Goal: Task Accomplishment & Management: Complete application form

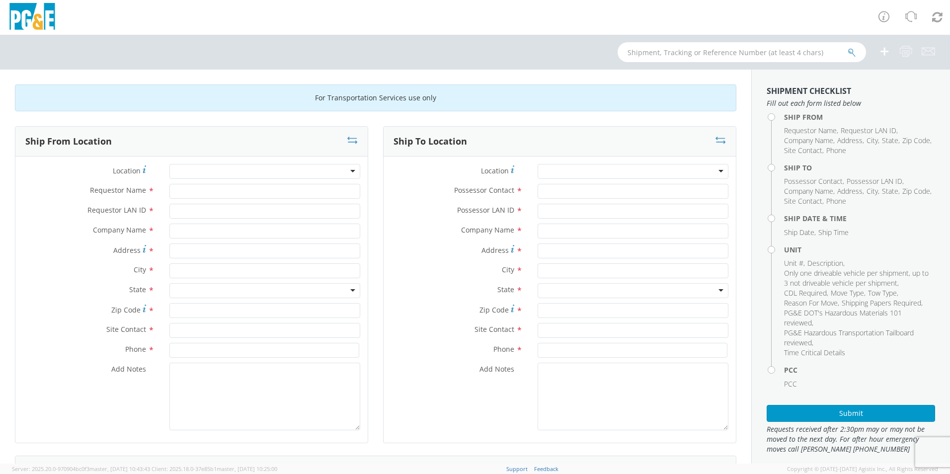
click at [223, 173] on div at bounding box center [264, 171] width 191 height 15
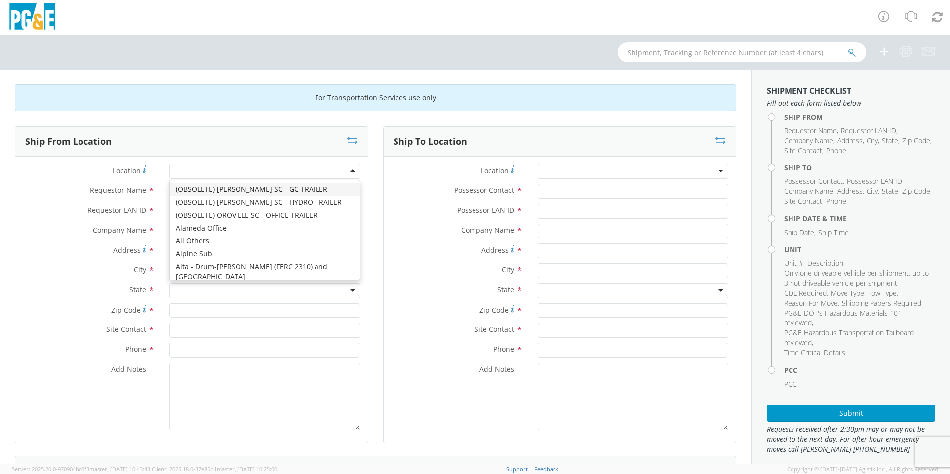
click at [231, 168] on div at bounding box center [264, 171] width 191 height 15
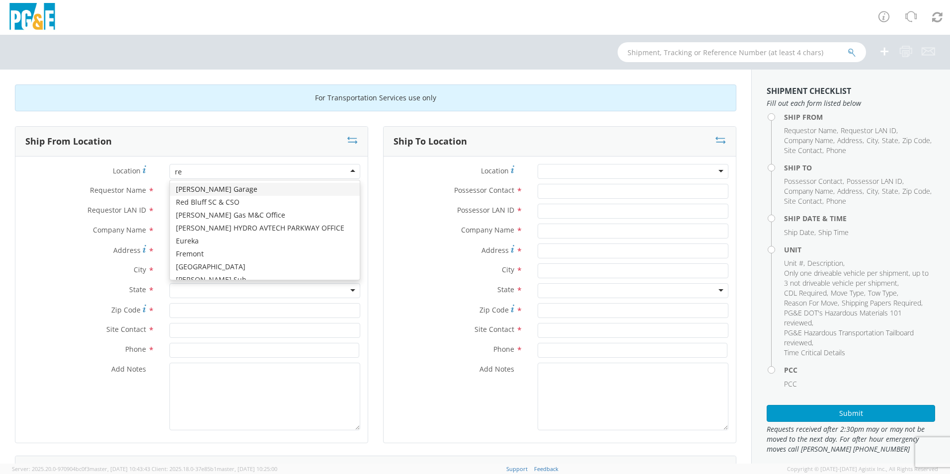
type input "red"
type input "PG&E"
type input "[STREET_ADDRESS]"
type input "RED BLUFF"
type input "96080"
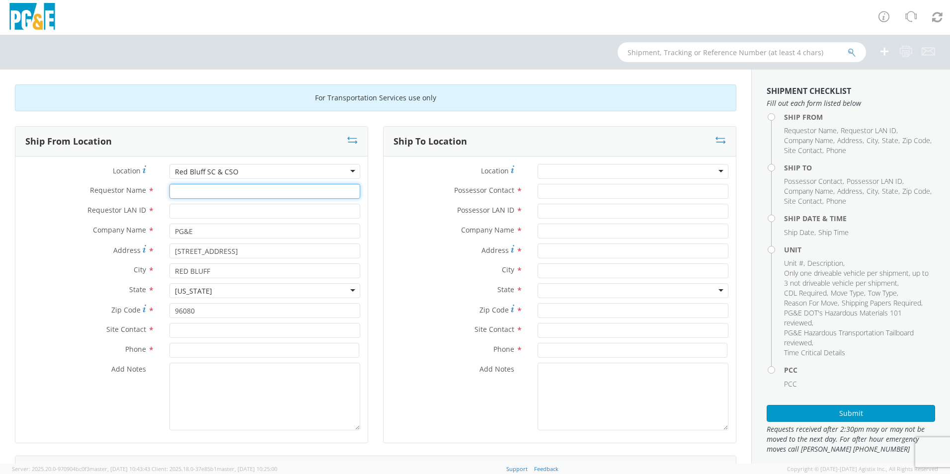
click at [221, 192] on input "Requestor Name *" at bounding box center [264, 191] width 191 height 15
type input "[PERSON_NAME]"
type input "GMPI"
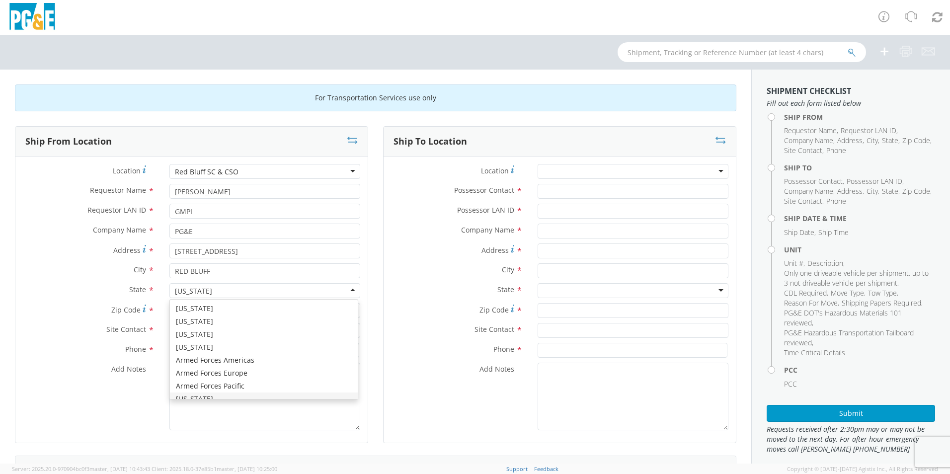
scroll to position [11, 0]
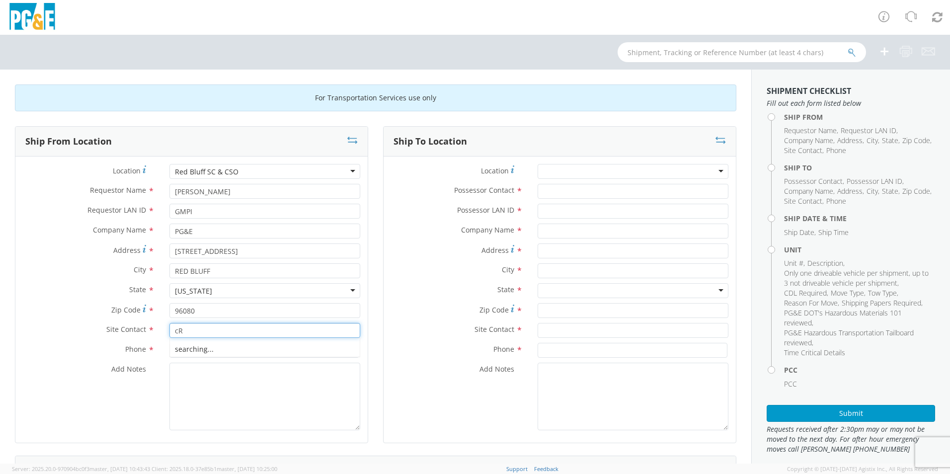
type input "c"
type input "[PERSON_NAME]"
click at [210, 351] on input "(530)200-" at bounding box center [264, 350] width 190 height 15
type input "[PHONE_NUMBER]"
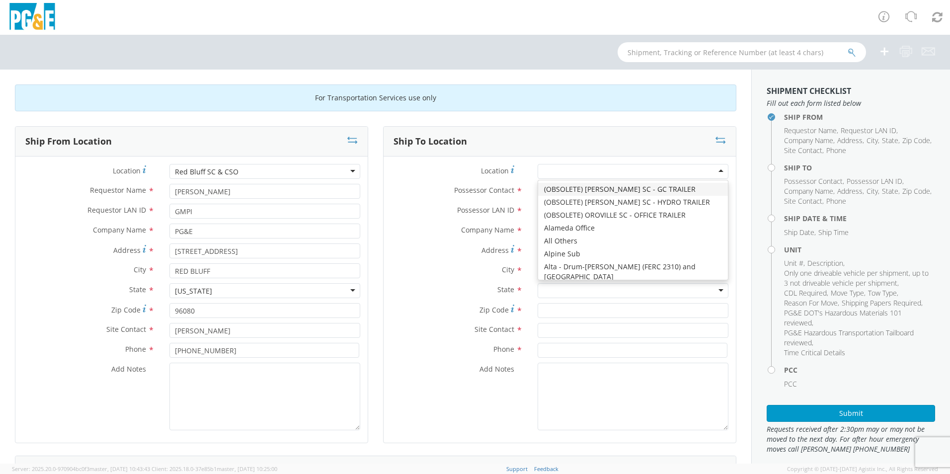
click at [660, 167] on div at bounding box center [632, 171] width 191 height 15
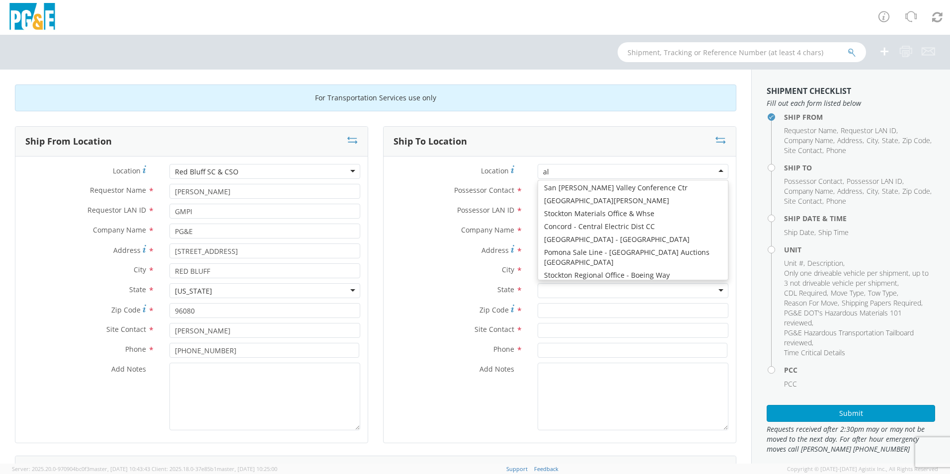
type input "a"
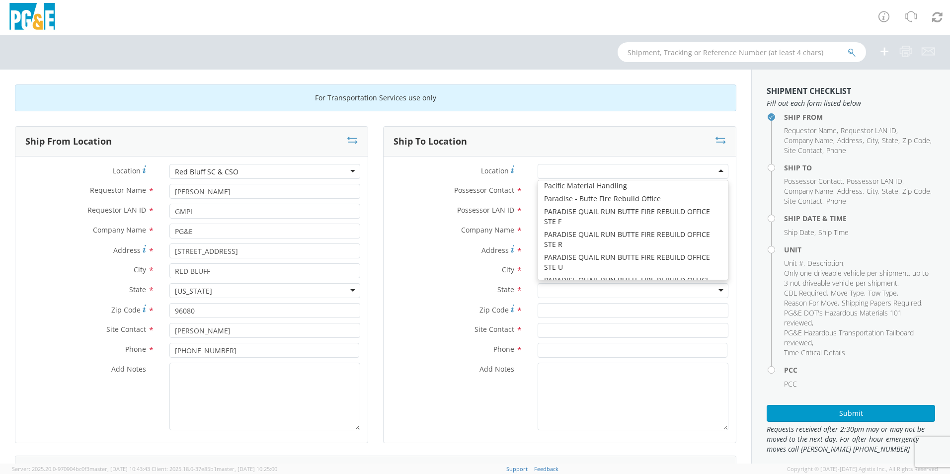
scroll to position [4011, 0]
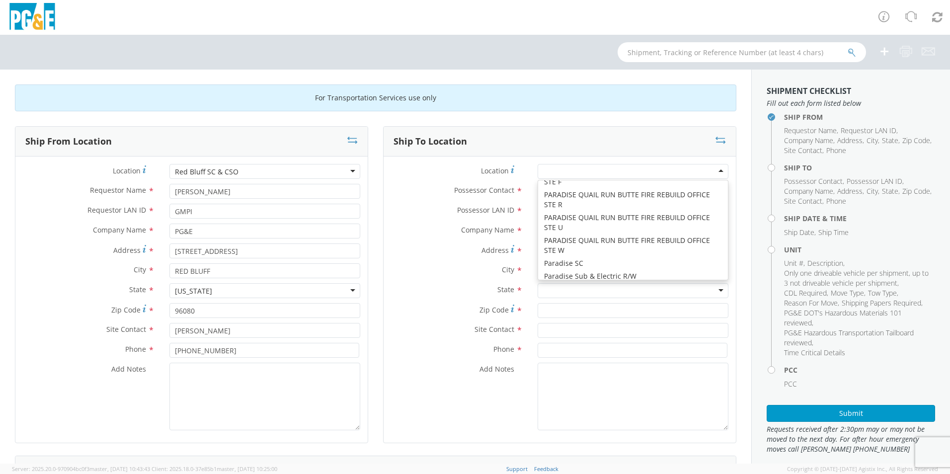
click at [418, 266] on label "City *" at bounding box center [456, 269] width 147 height 13
click at [571, 173] on div at bounding box center [632, 171] width 191 height 15
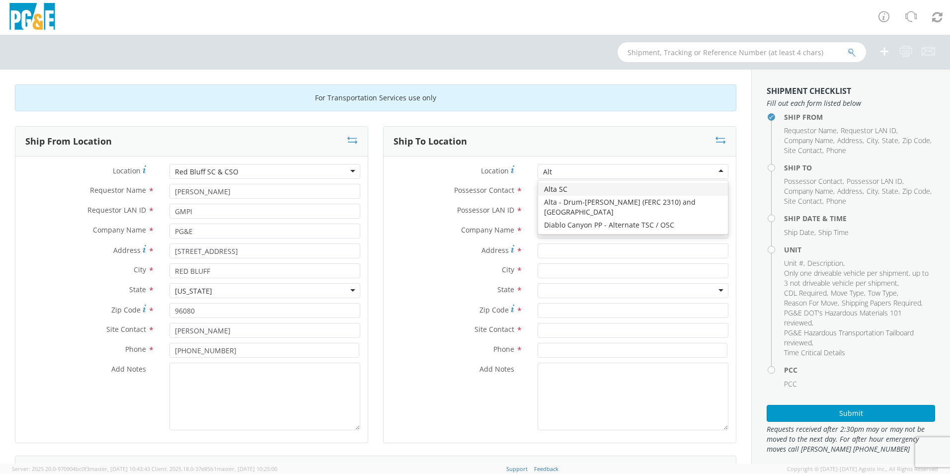
scroll to position [0, 0]
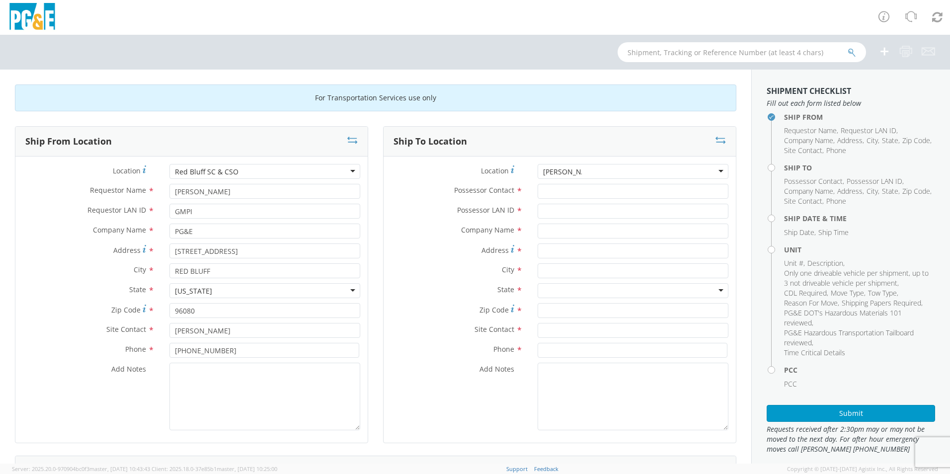
type input "[PERSON_NAME]"
click at [547, 197] on input "Possessor Contact *" at bounding box center [632, 191] width 191 height 15
type input "[PERSON_NAME]"
click at [564, 213] on input "D9RN" at bounding box center [632, 211] width 191 height 15
type input "DRN9"
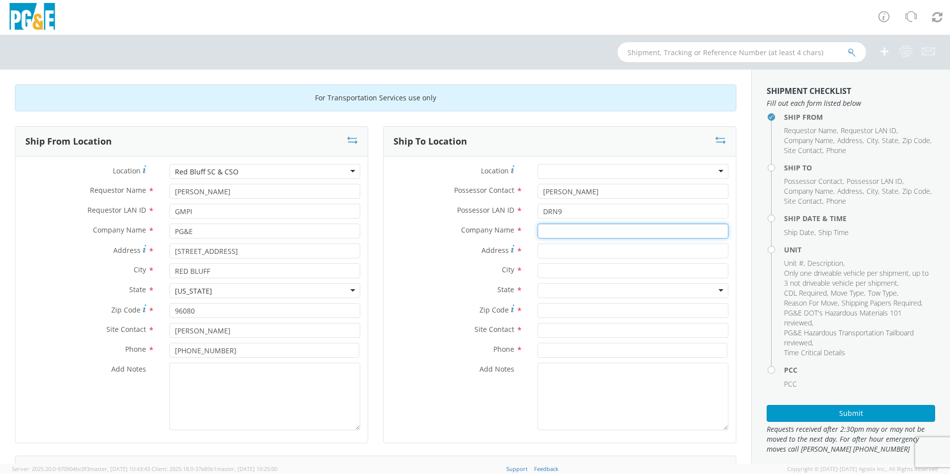
click at [551, 229] on input "text" at bounding box center [632, 231] width 191 height 15
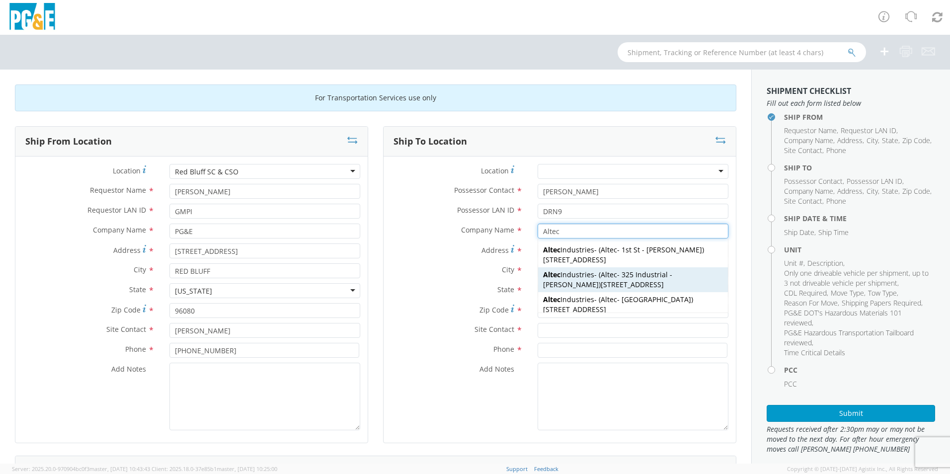
click at [567, 274] on span "Altec Industries" at bounding box center [568, 274] width 51 height 9
type input "Altec Industries"
type input "[STREET_ADDRESS]"
type input "[PERSON_NAME]"
type input "95620"
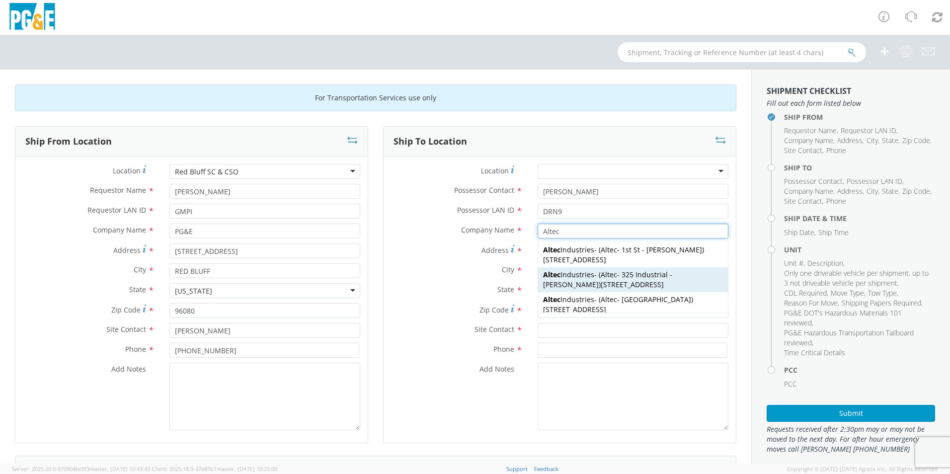
type input "Altec - 325 Industrial - [PERSON_NAME]"
type input "[PHONE_NUMBER]"
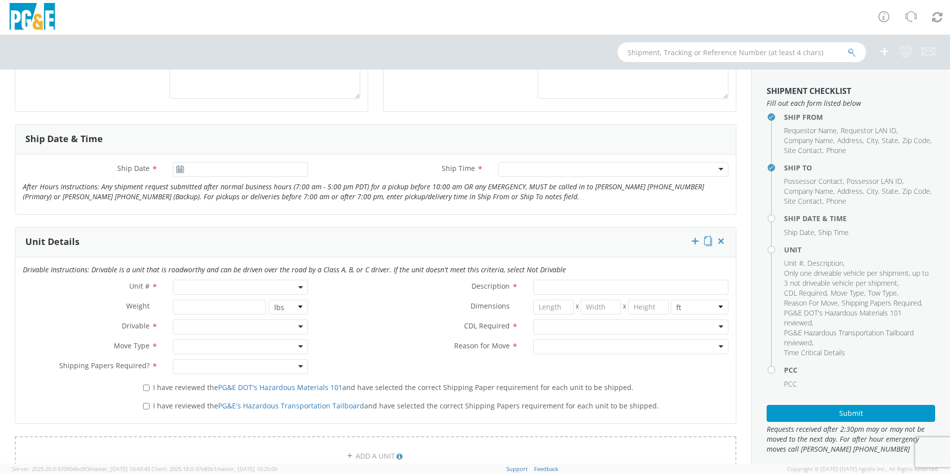
scroll to position [348, 0]
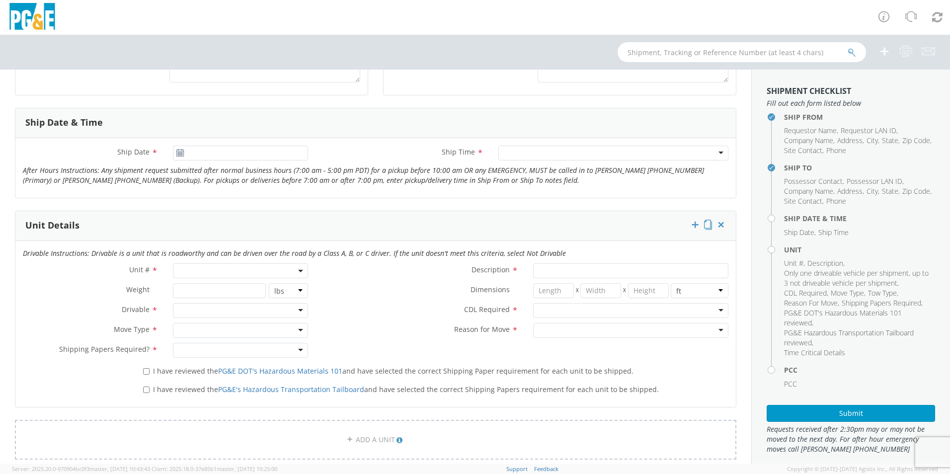
type input "Altec Industries"
click at [179, 154] on icon at bounding box center [180, 153] width 8 height 8
type input "[DATE]"
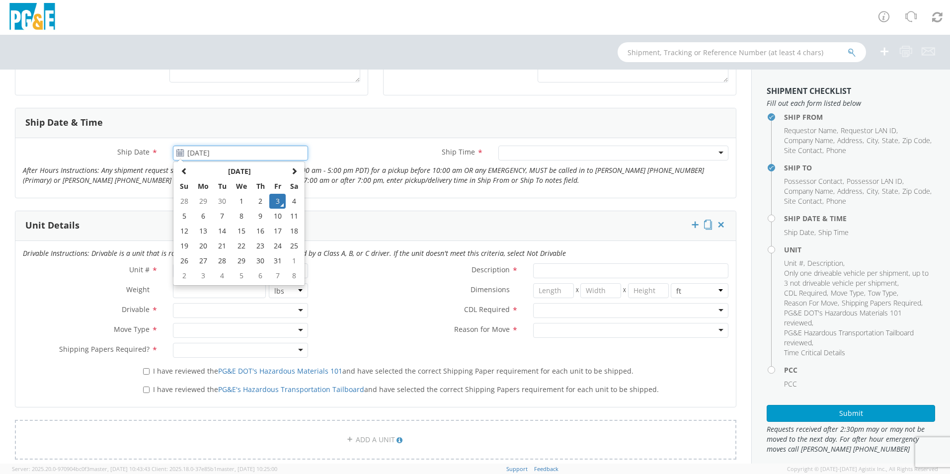
click at [204, 157] on input "[DATE]" at bounding box center [240, 153] width 135 height 15
click at [278, 201] on td "3" at bounding box center [277, 201] width 17 height 15
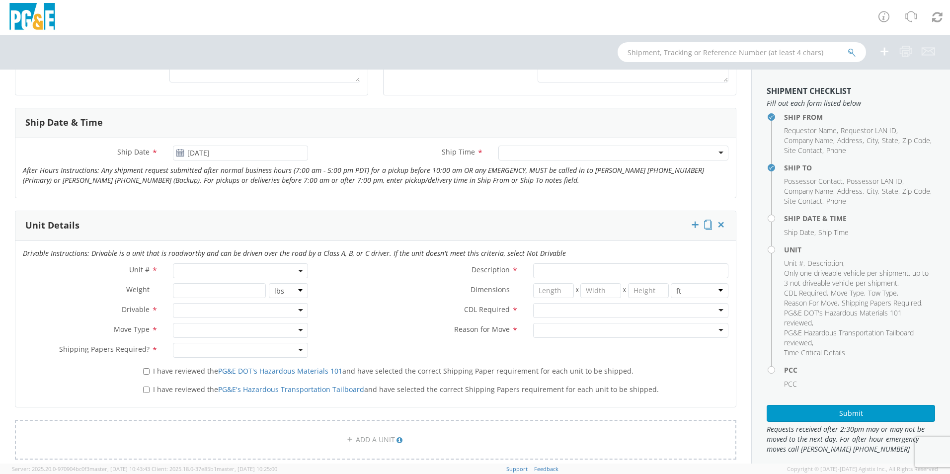
click at [512, 153] on div at bounding box center [613, 153] width 230 height 15
click at [280, 271] on span at bounding box center [240, 270] width 135 height 15
click at [192, 285] on input "search" at bounding box center [239, 287] width 129 height 15
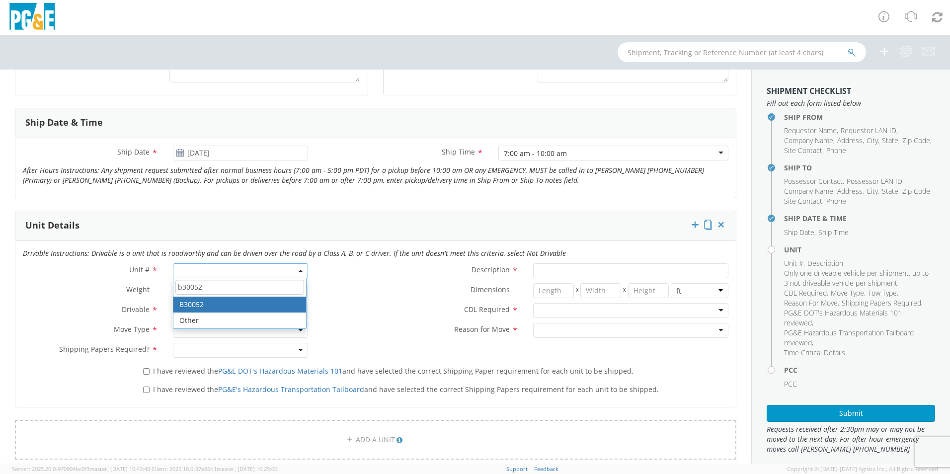
type input "b30052"
type input "TRUCK; MEDIUM LINE 4X4"
type input "56000"
select select "B30052"
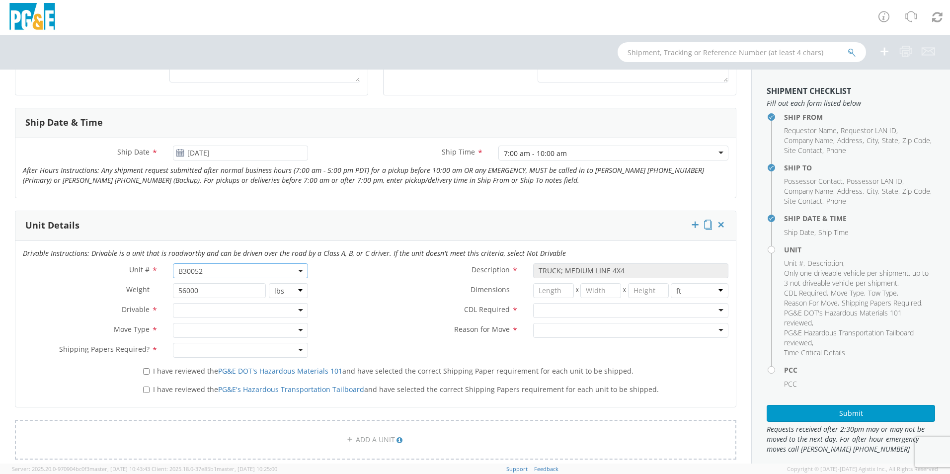
click at [296, 309] on div at bounding box center [240, 310] width 135 height 15
click at [227, 330] on div at bounding box center [240, 330] width 135 height 15
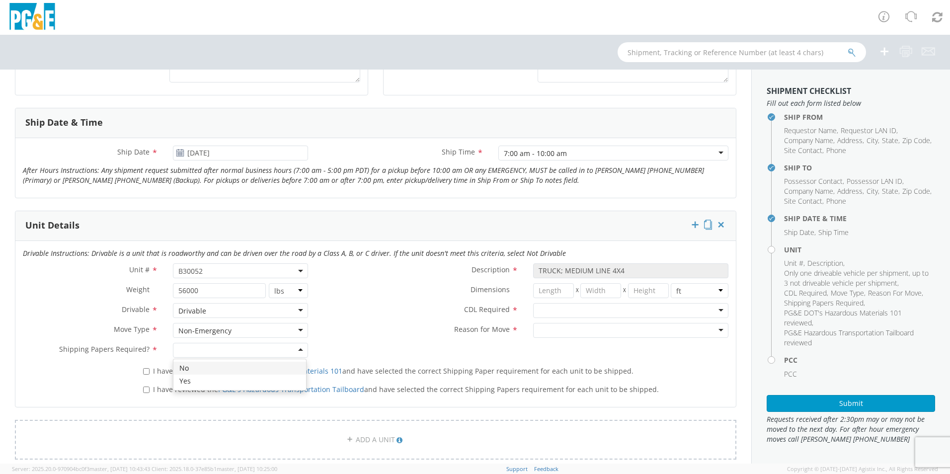
click at [296, 350] on div at bounding box center [240, 350] width 135 height 15
click at [562, 310] on div at bounding box center [630, 310] width 195 height 15
click at [552, 331] on div at bounding box center [630, 330] width 195 height 15
click at [145, 370] on input "I have reviewed the PG&E DOT's Hazardous Materials 101 and have selected the co…" at bounding box center [146, 371] width 6 height 6
checkbox input "true"
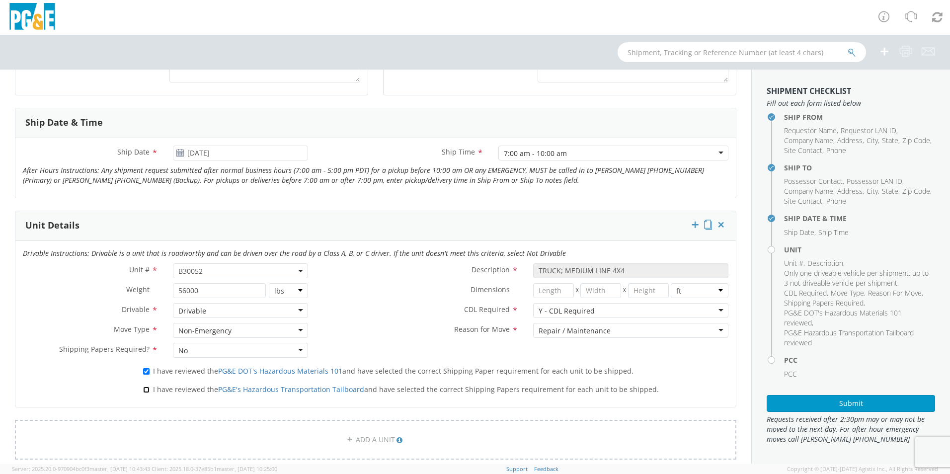
click at [144, 389] on input "I have reviewed the PG&E's Hazardous Transportation Tailboard and have selected…" at bounding box center [146, 389] width 6 height 6
checkbox input "true"
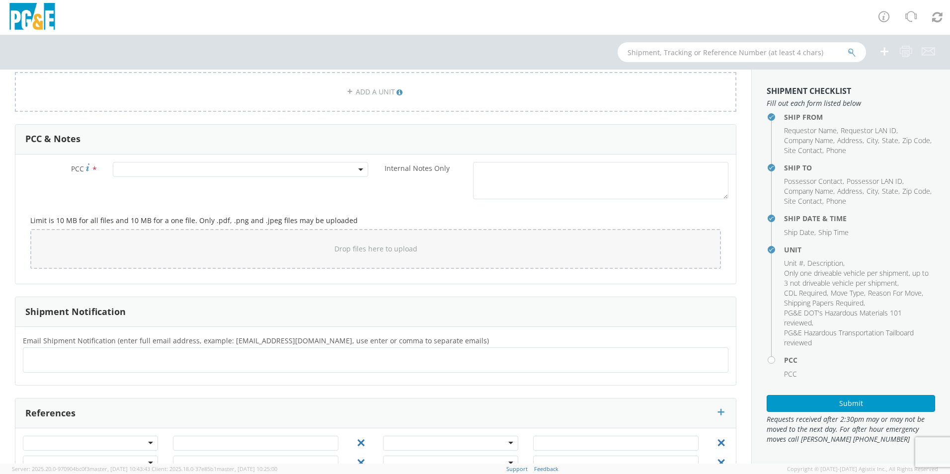
scroll to position [728, 0]
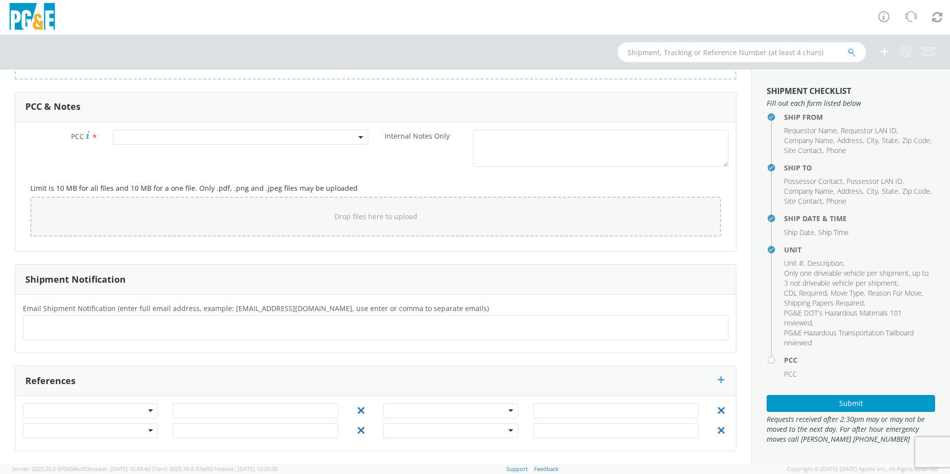
click at [131, 330] on ul at bounding box center [375, 327] width 696 height 16
type input "d"
type input "[EMAIL_ADDRESS][DOMAIN_NAME]"
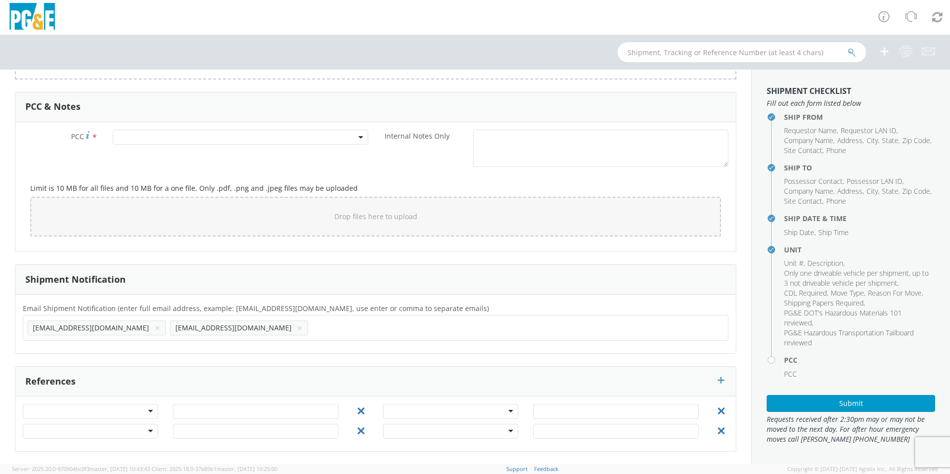
click at [223, 332] on ul "[EMAIL_ADDRESS][DOMAIN_NAME] × [EMAIL_ADDRESS][DOMAIN_NAME] ×" at bounding box center [375, 327] width 696 height 17
type input "[EMAIL_ADDRESS][DOMAIN_NAME]"
click at [280, 333] on ul "[EMAIL_ADDRESS][DOMAIN_NAME] × [EMAIL_ADDRESS][DOMAIN_NAME] × [EMAIL_ADDRESS][D…" at bounding box center [375, 327] width 696 height 17
type input "[EMAIL_ADDRESS][DOMAIN_NAME]"
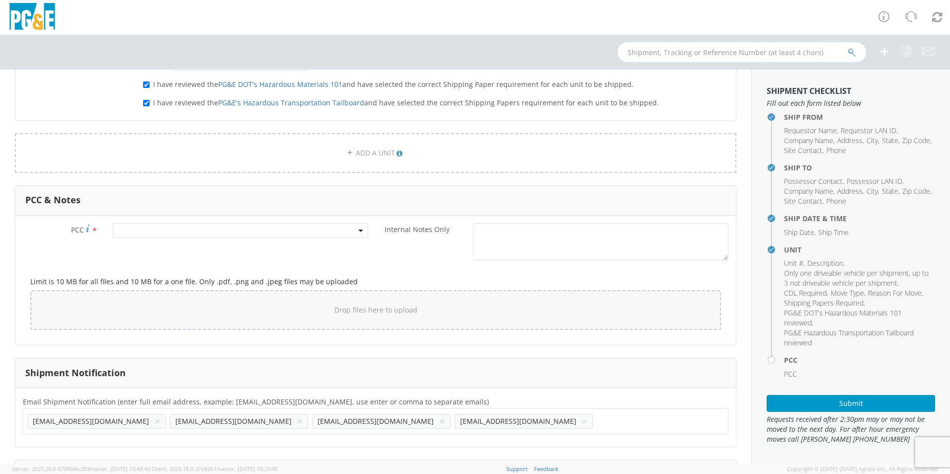
scroll to position [612, 0]
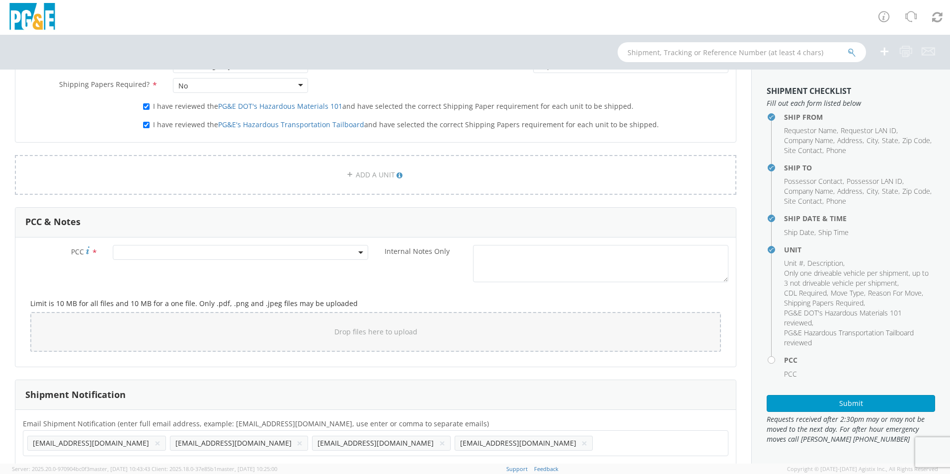
click at [164, 250] on span at bounding box center [240, 252] width 255 height 15
click at [142, 267] on input "number" at bounding box center [238, 268] width 247 height 15
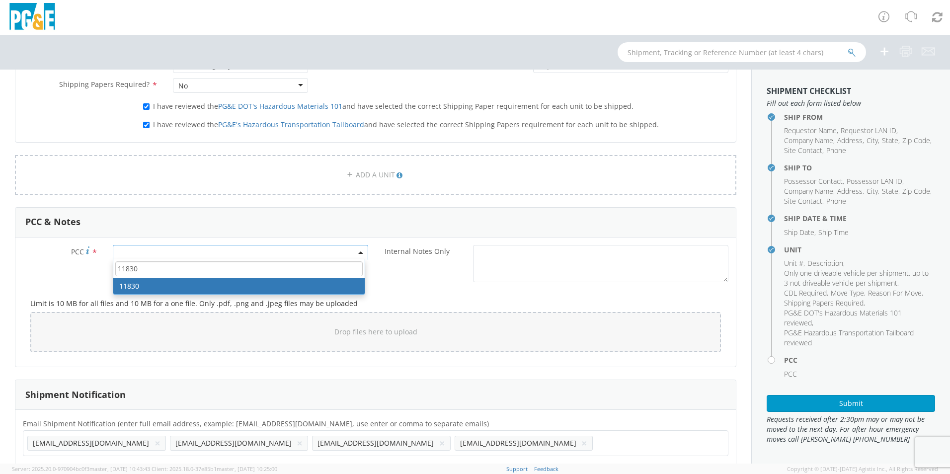
type input "11830"
select select "11830"
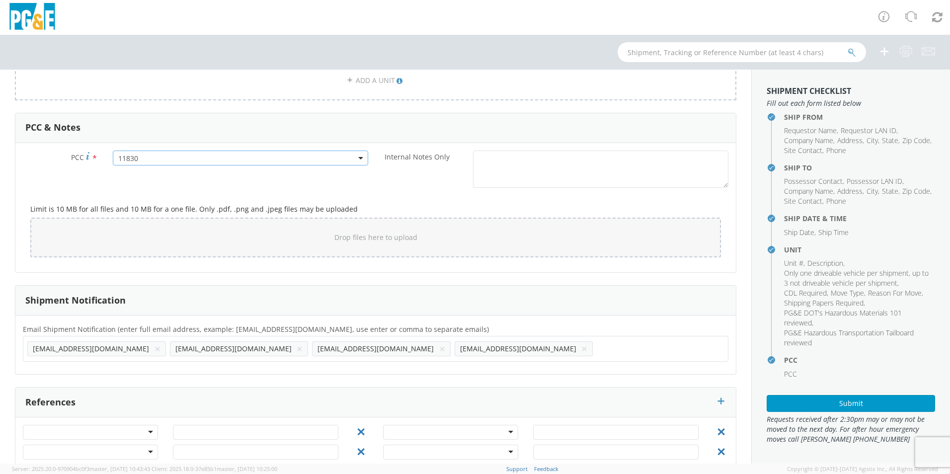
scroll to position [728, 0]
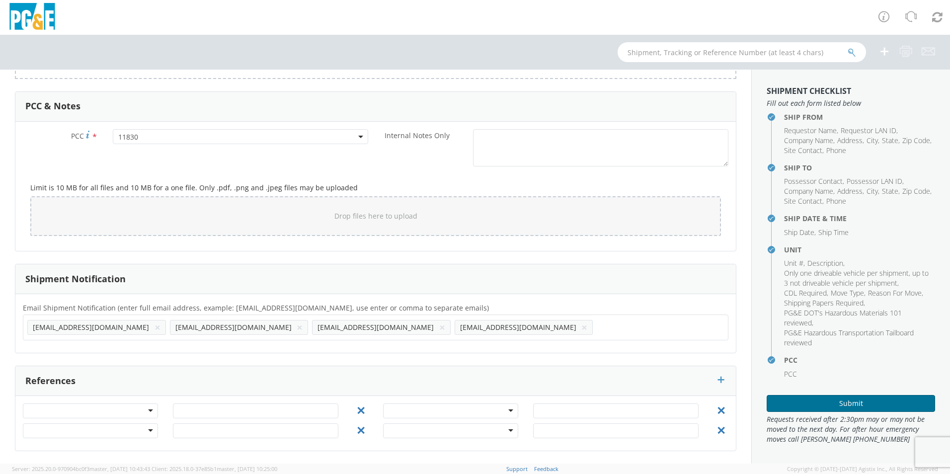
click at [845, 405] on button "Submit" at bounding box center [850, 403] width 168 height 17
